Goal: Navigation & Orientation: Find specific page/section

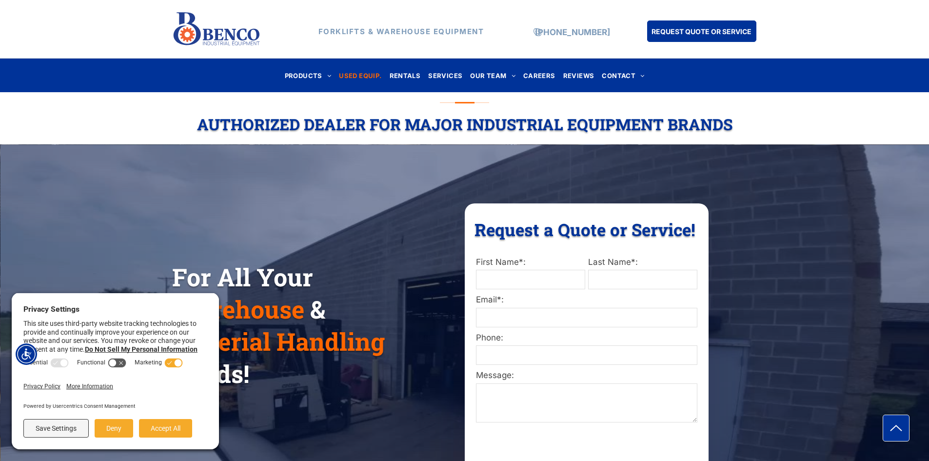
click at [366, 78] on span "USED EQUIP." at bounding box center [360, 75] width 42 height 13
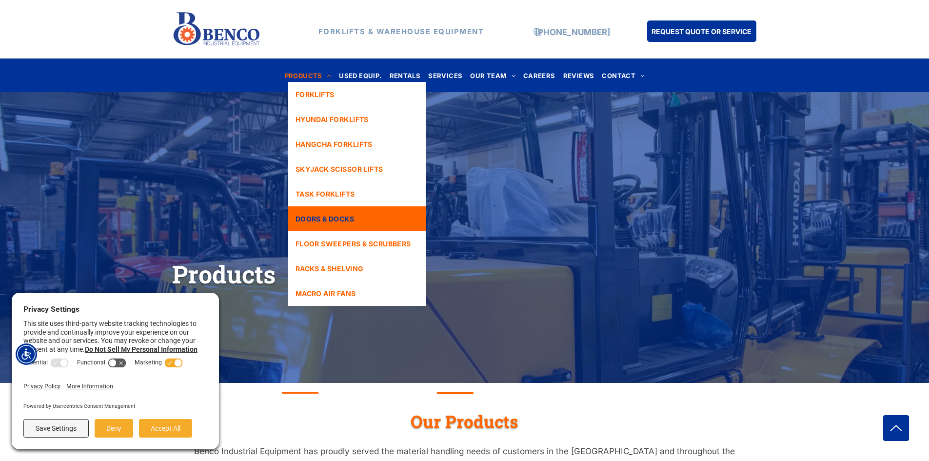
click at [344, 222] on span "DOORS & DOCKS" at bounding box center [325, 219] width 59 height 10
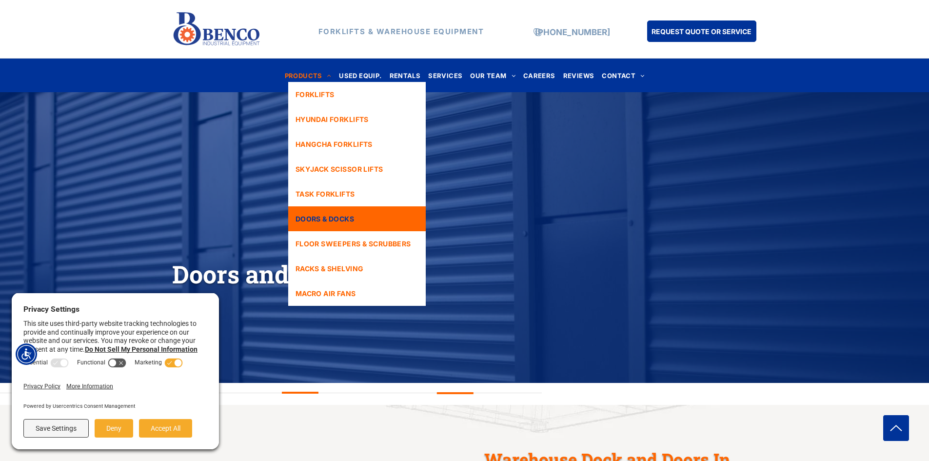
click at [314, 76] on span "PRODUCTS" at bounding box center [308, 75] width 47 height 13
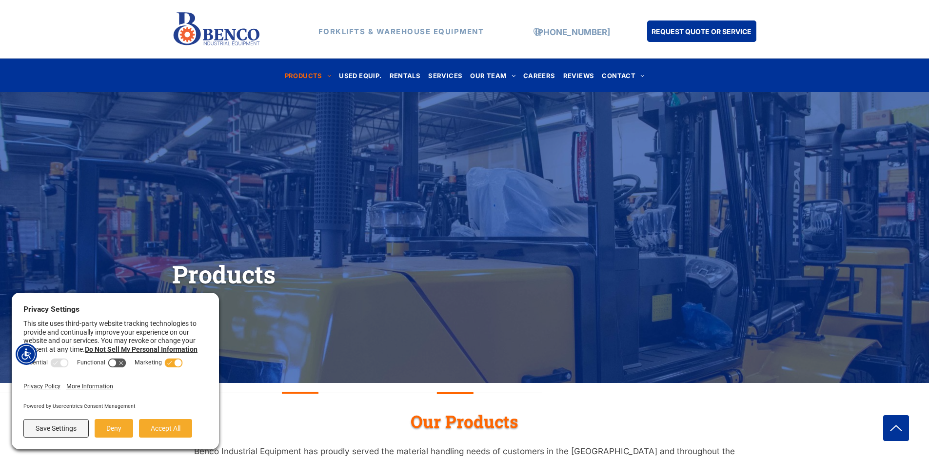
click at [731, 226] on div "Products" at bounding box center [464, 237] width 929 height 213
click at [358, 75] on span "USED EQUIP." at bounding box center [360, 75] width 42 height 13
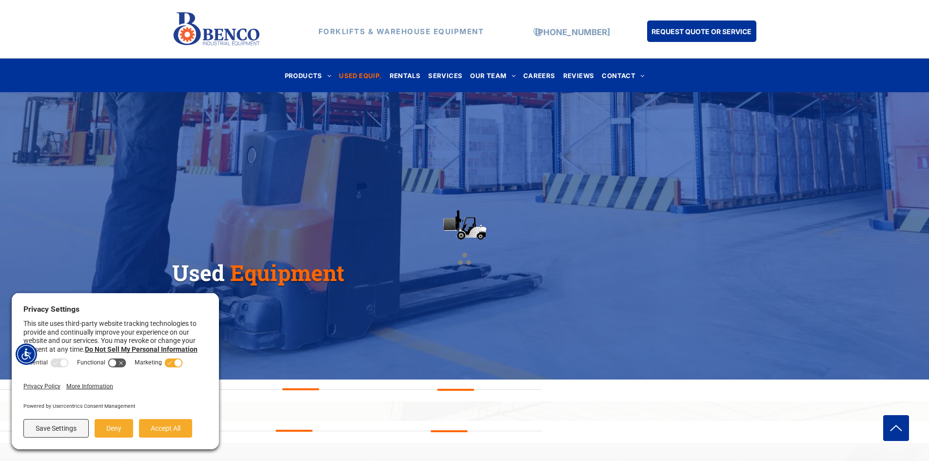
click at [412, 78] on div at bounding box center [464, 230] width 929 height 461
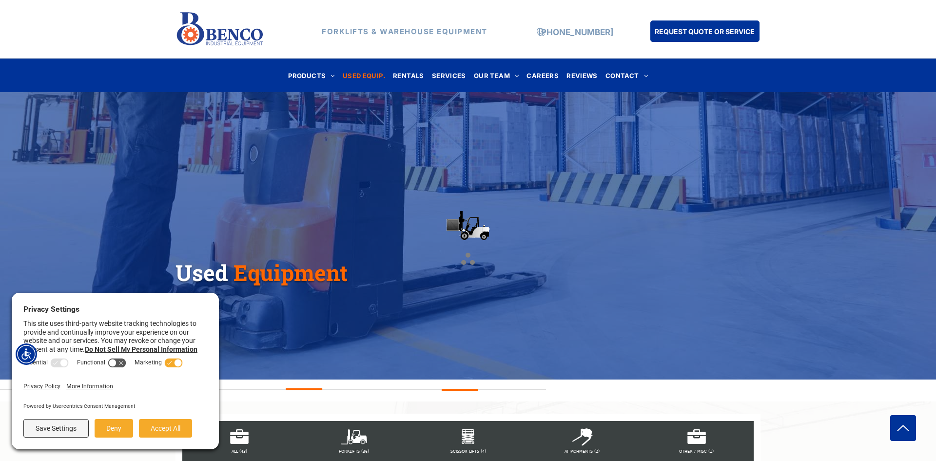
click at [410, 74] on div at bounding box center [468, 230] width 936 height 461
click at [453, 73] on div at bounding box center [468, 230] width 936 height 461
